Goal: Find contact information: Find contact information

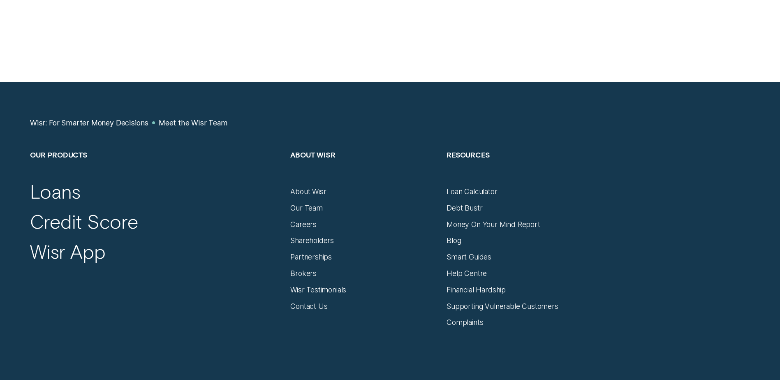
scroll to position [1028, 0]
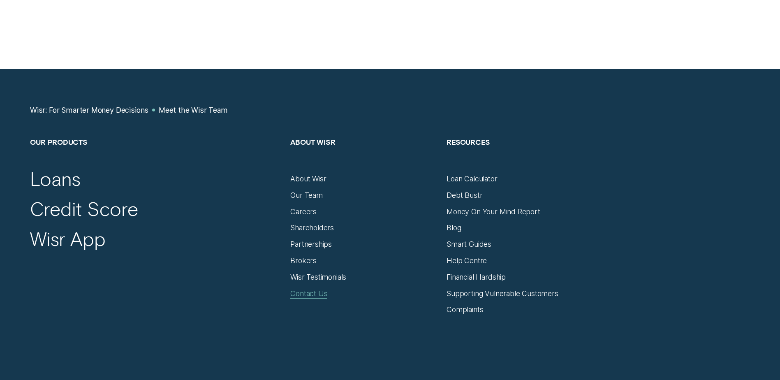
click at [303, 296] on div "Contact Us" at bounding box center [308, 293] width 37 height 9
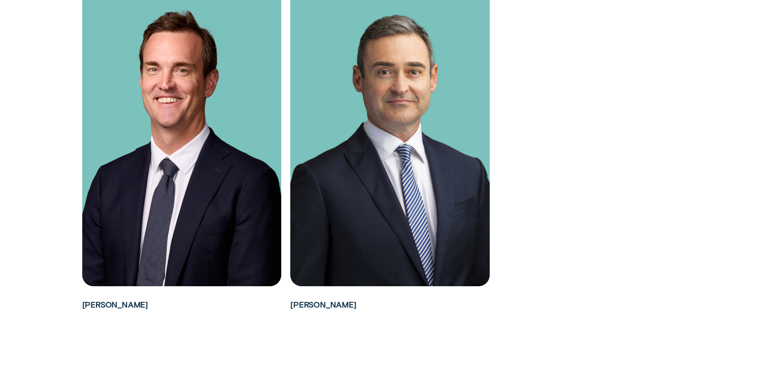
scroll to position [1521, 0]
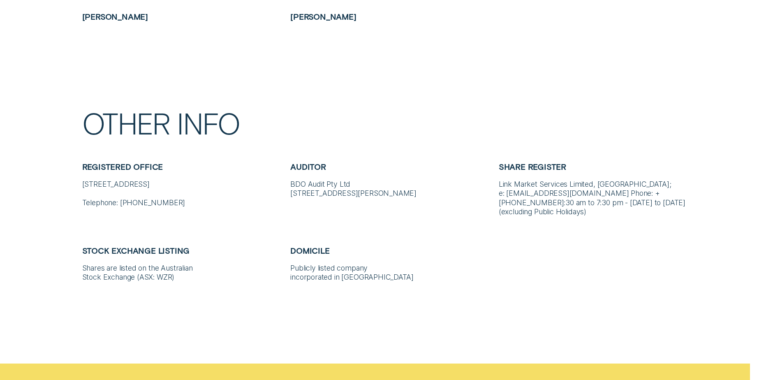
click at [451, 163] on h5 "Auditor" at bounding box center [389, 171] width 199 height 18
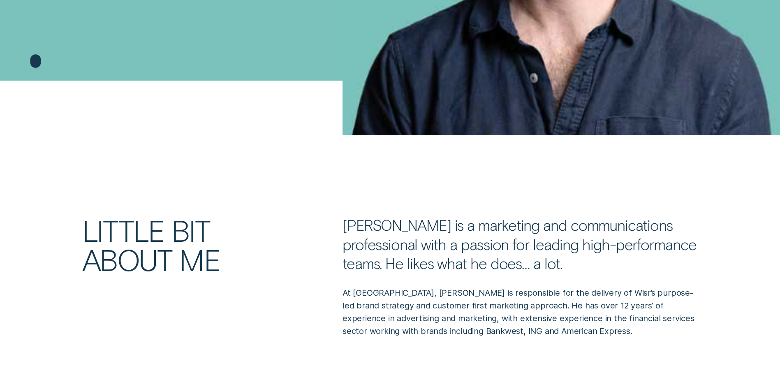
scroll to position [82, 0]
